Goal: Transaction & Acquisition: Purchase product/service

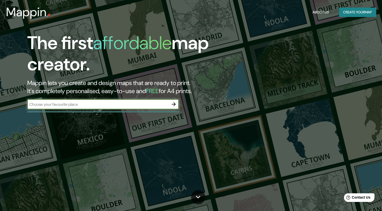
click at [104, 102] on input "text" at bounding box center [97, 104] width 141 height 6
type input "[GEOGRAPHIC_DATA]"
click at [176, 104] on icon "button" at bounding box center [174, 104] width 6 height 6
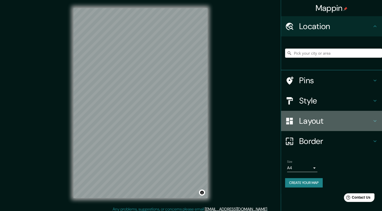
click at [344, 126] on h4 "Layout" at bounding box center [335, 121] width 73 height 10
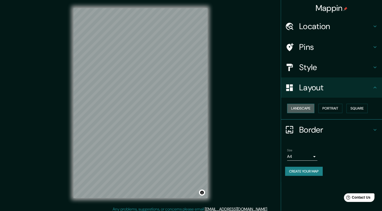
click at [301, 109] on button "Landscape" at bounding box center [300, 108] width 27 height 9
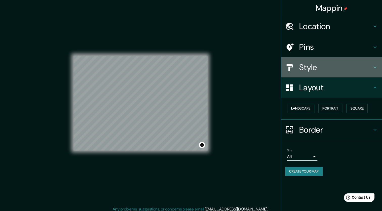
click at [316, 66] on h4 "Style" at bounding box center [335, 67] width 73 height 10
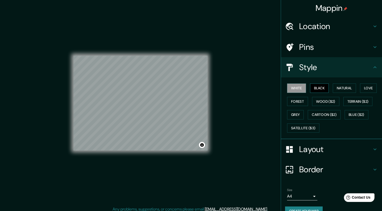
click at [318, 86] on button "Black" at bounding box center [319, 87] width 19 height 9
click at [347, 88] on button "Natural" at bounding box center [344, 87] width 23 height 9
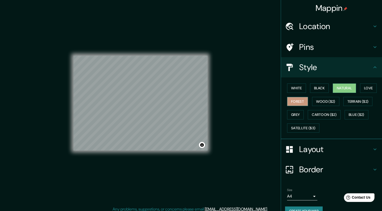
click at [293, 101] on button "Forest" at bounding box center [297, 101] width 21 height 9
click at [298, 91] on button "White" at bounding box center [296, 87] width 19 height 9
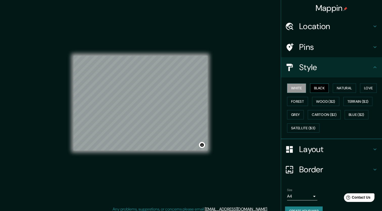
click at [312, 90] on button "Black" at bounding box center [319, 87] width 19 height 9
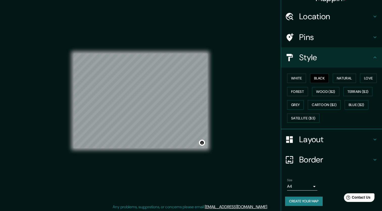
scroll to position [3, 0]
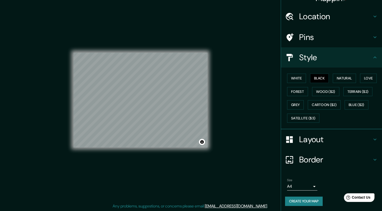
click at [310, 201] on button "Create your map" at bounding box center [304, 200] width 38 height 9
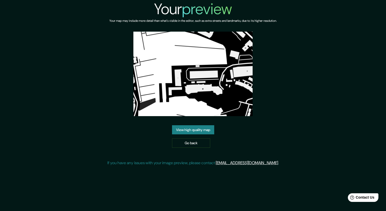
click at [194, 129] on link "View high quality map" at bounding box center [193, 129] width 42 height 9
